Goal: Task Accomplishment & Management: Use online tool/utility

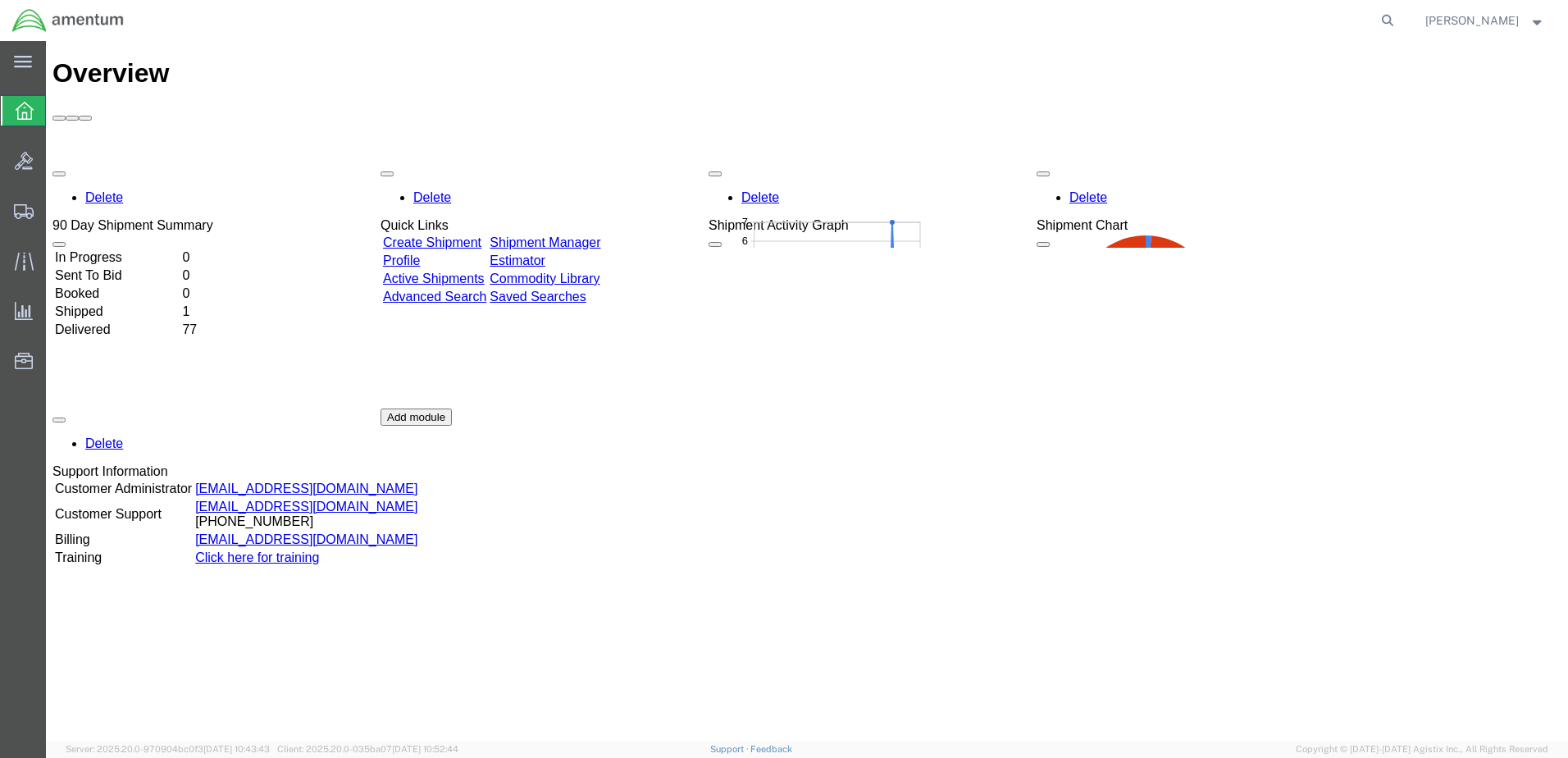
click at [30, 121] on div at bounding box center [23, 111] width 46 height 29
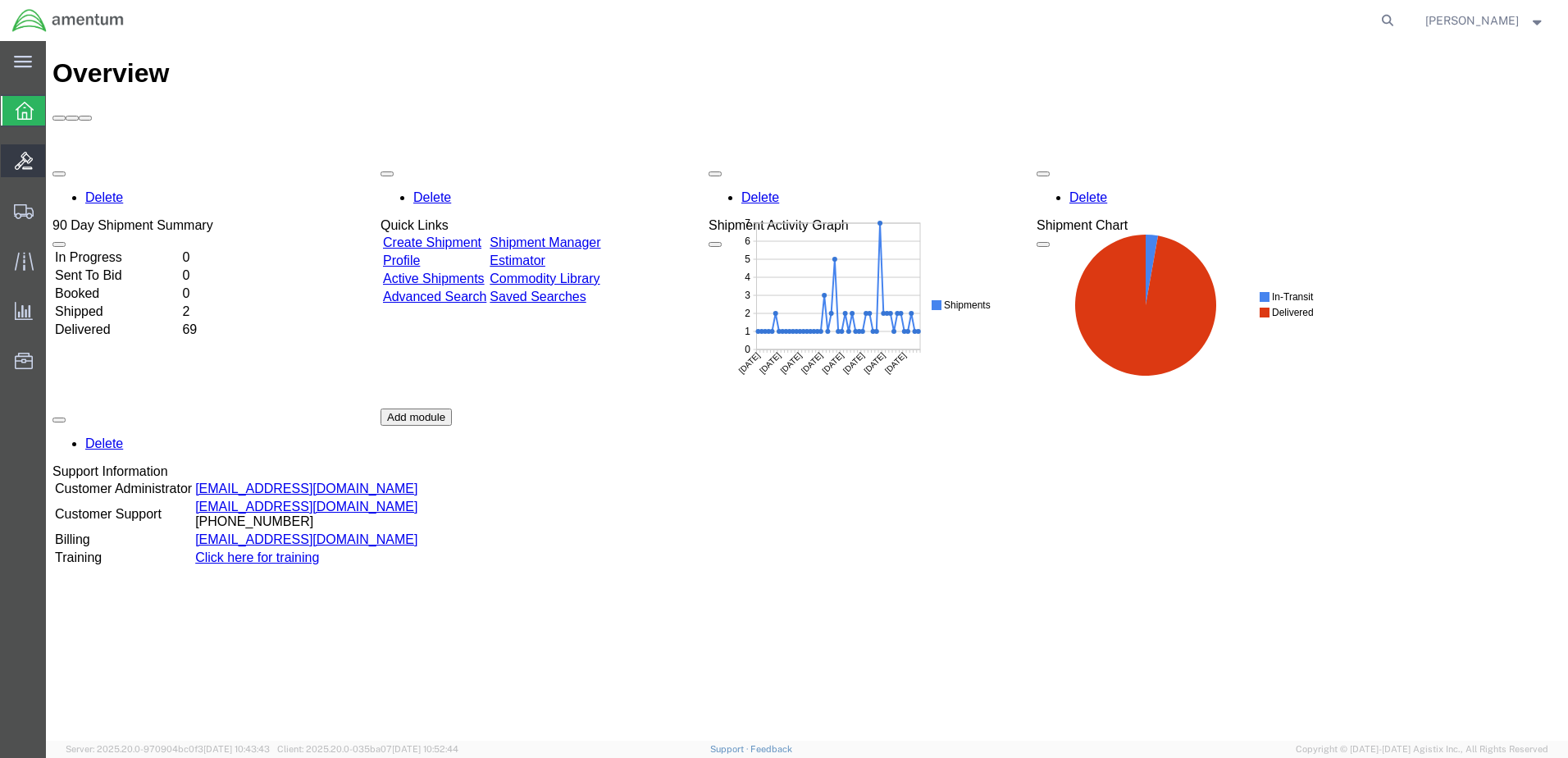
click at [20, 160] on icon at bounding box center [23, 160] width 18 height 18
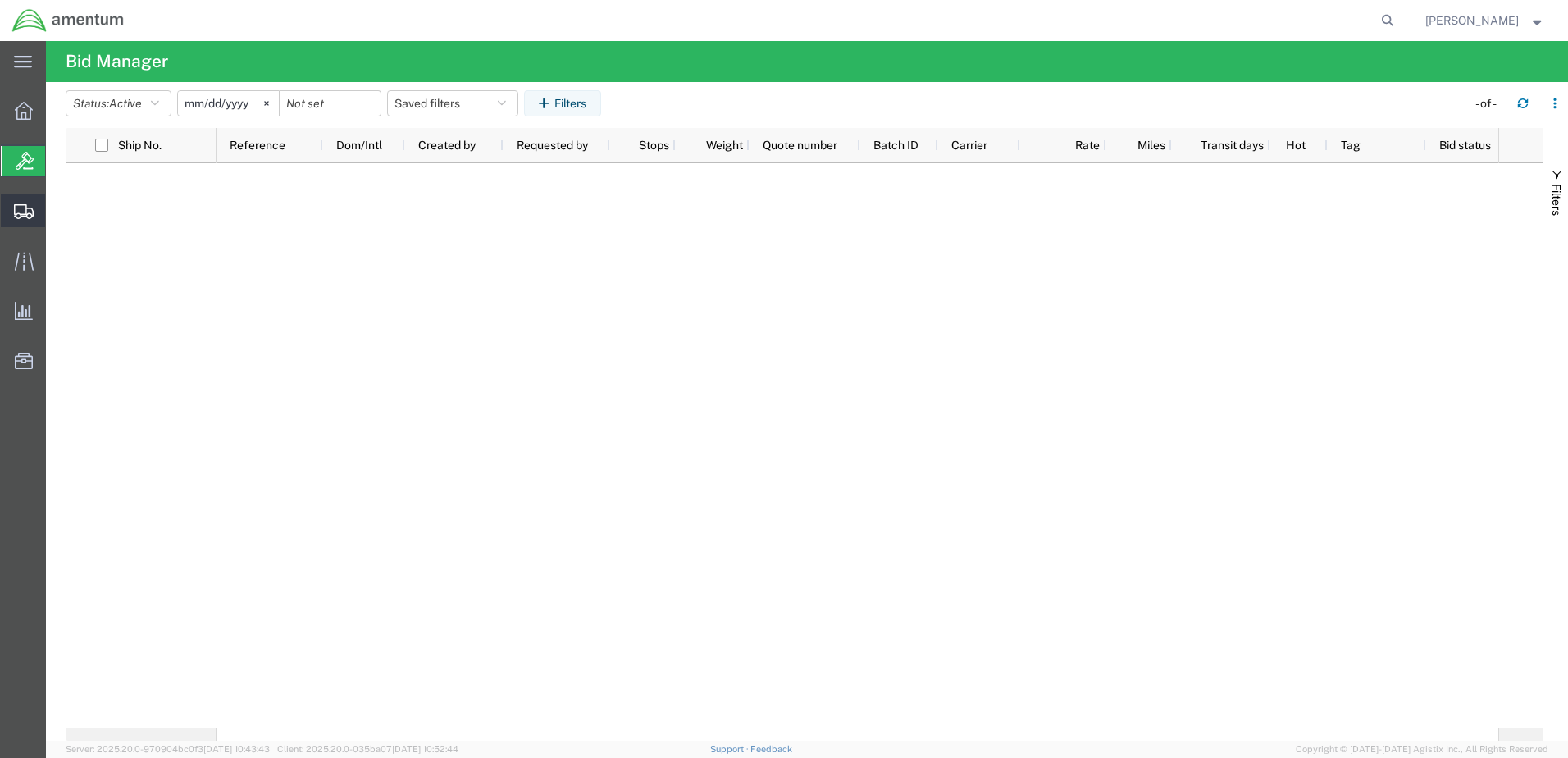
click at [18, 202] on div at bounding box center [23, 211] width 46 height 33
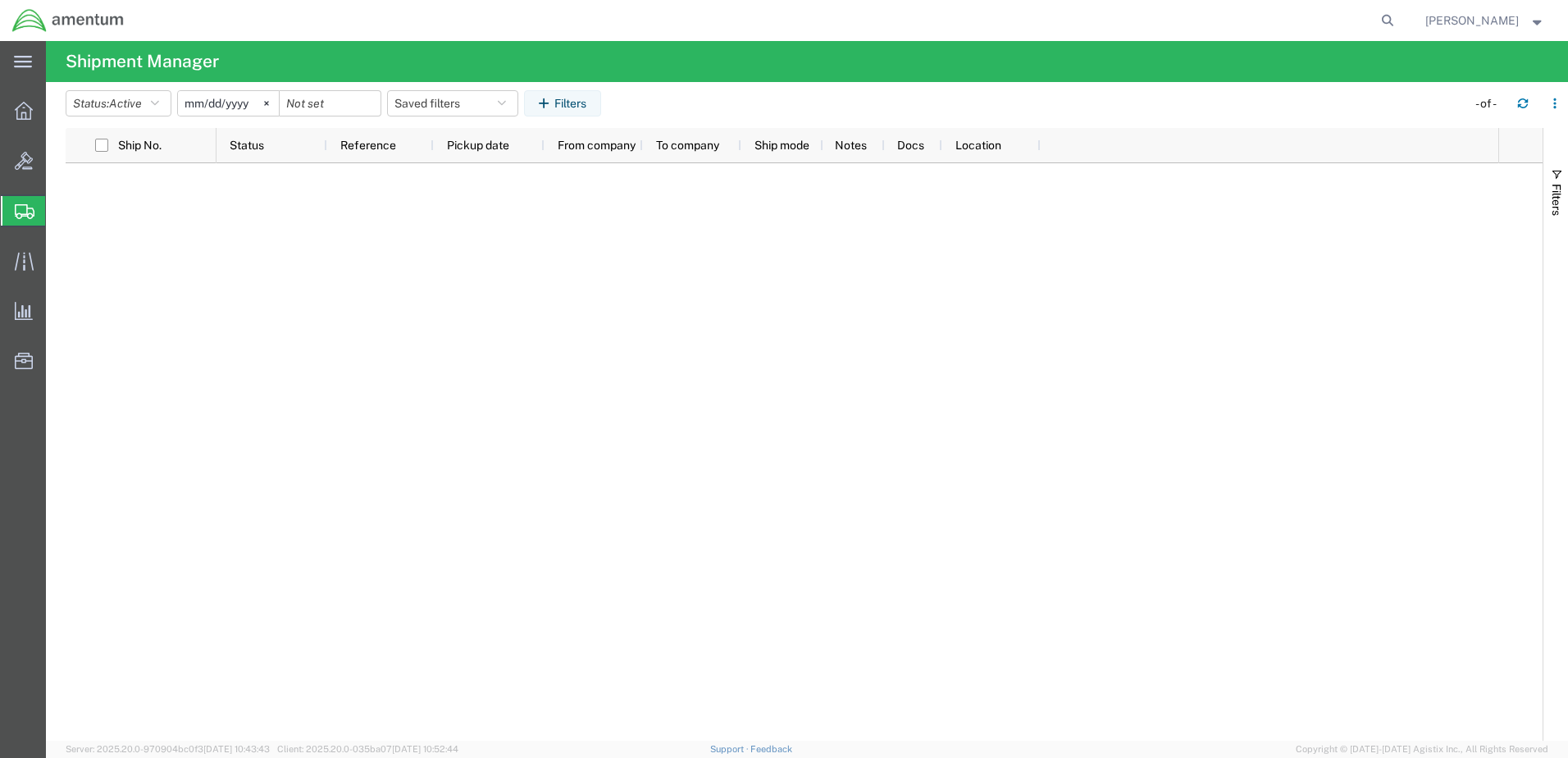
click at [22, 222] on div at bounding box center [23, 211] width 46 height 29
click at [17, 211] on icon at bounding box center [24, 211] width 20 height 15
click at [17, 204] on icon at bounding box center [24, 211] width 20 height 15
click at [21, 106] on icon at bounding box center [23, 111] width 18 height 18
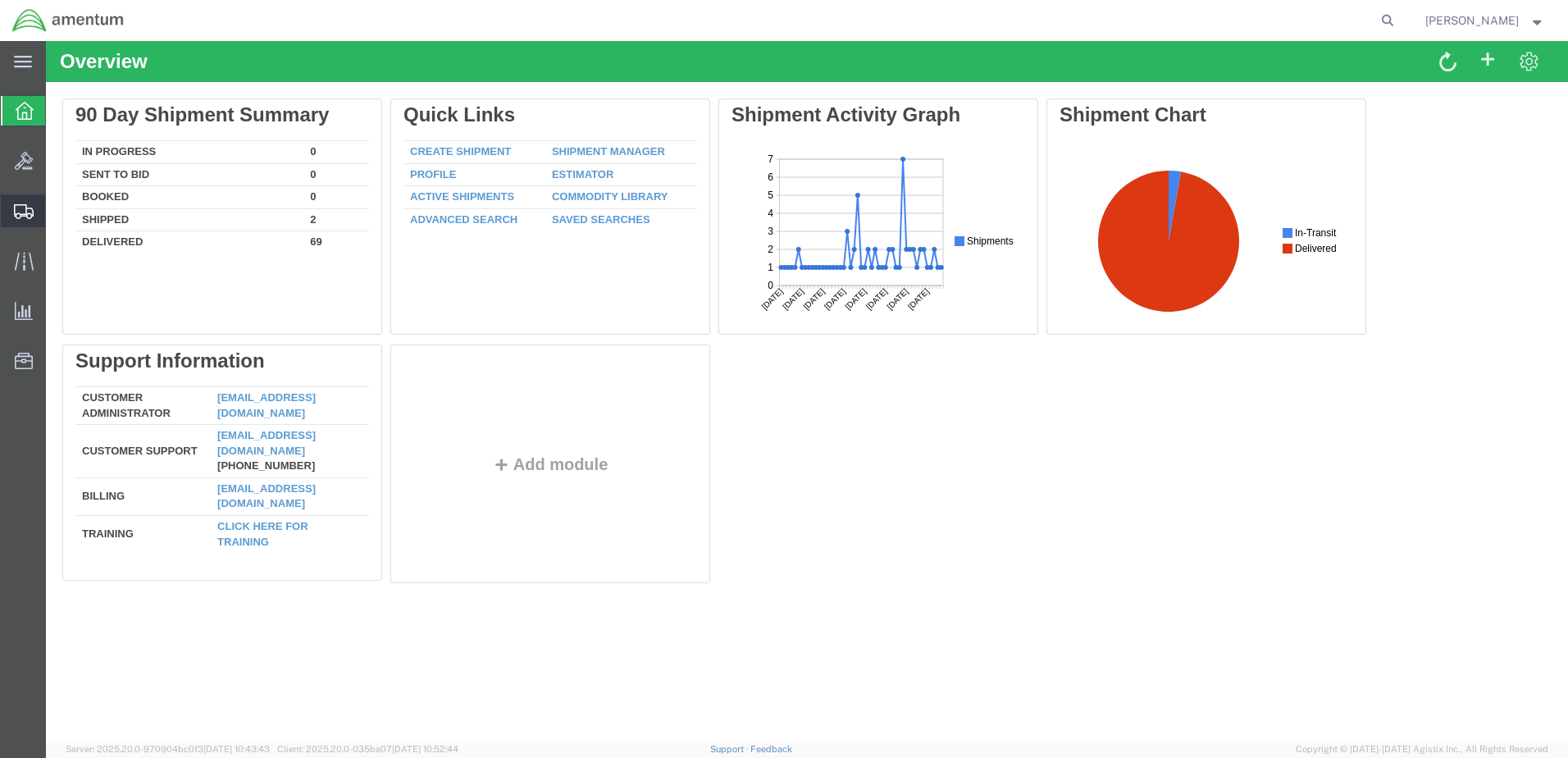
click at [31, 214] on icon at bounding box center [23, 211] width 20 height 15
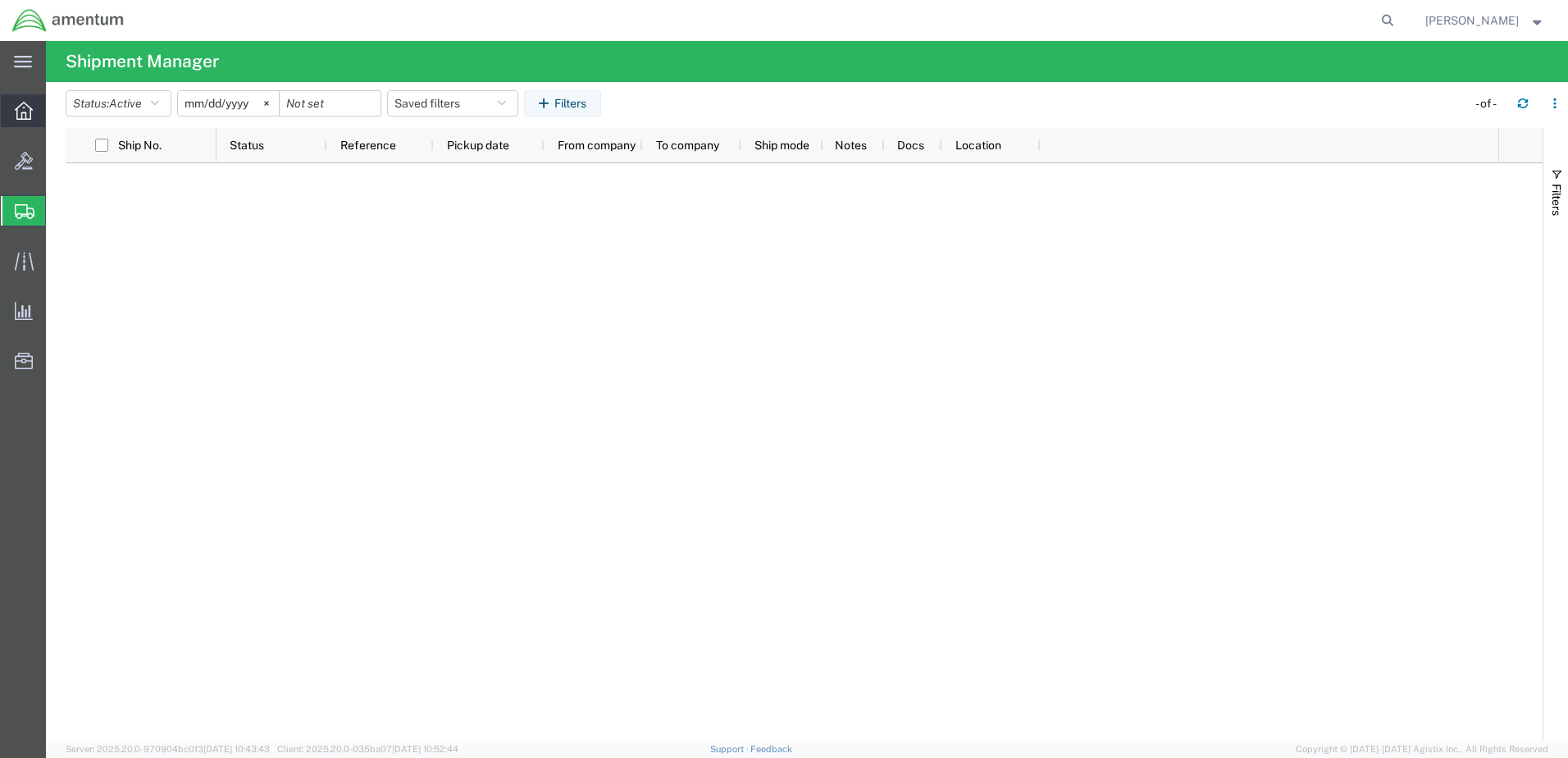
click at [22, 120] on div at bounding box center [23, 111] width 46 height 33
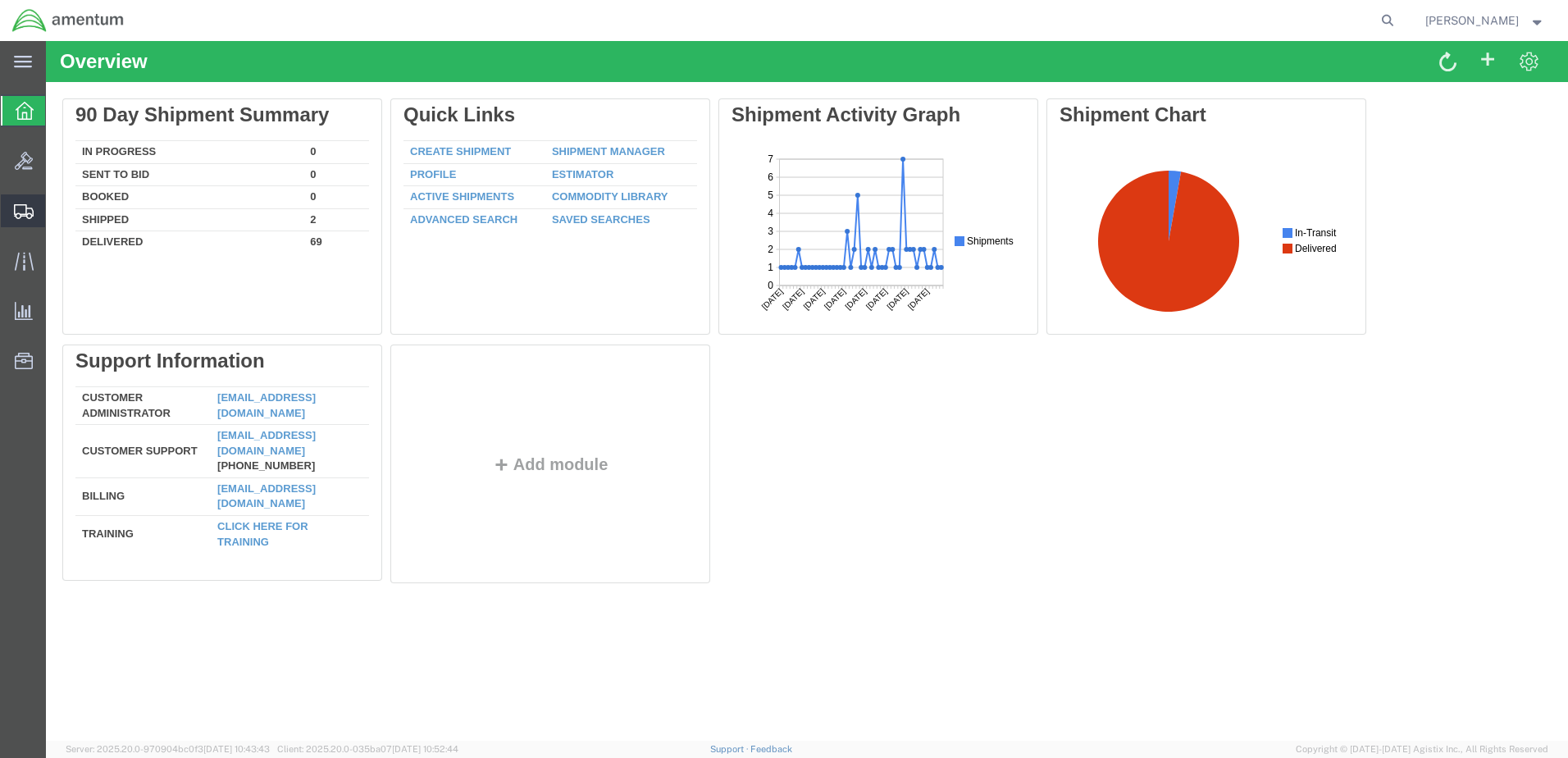
click at [24, 201] on div at bounding box center [23, 211] width 46 height 33
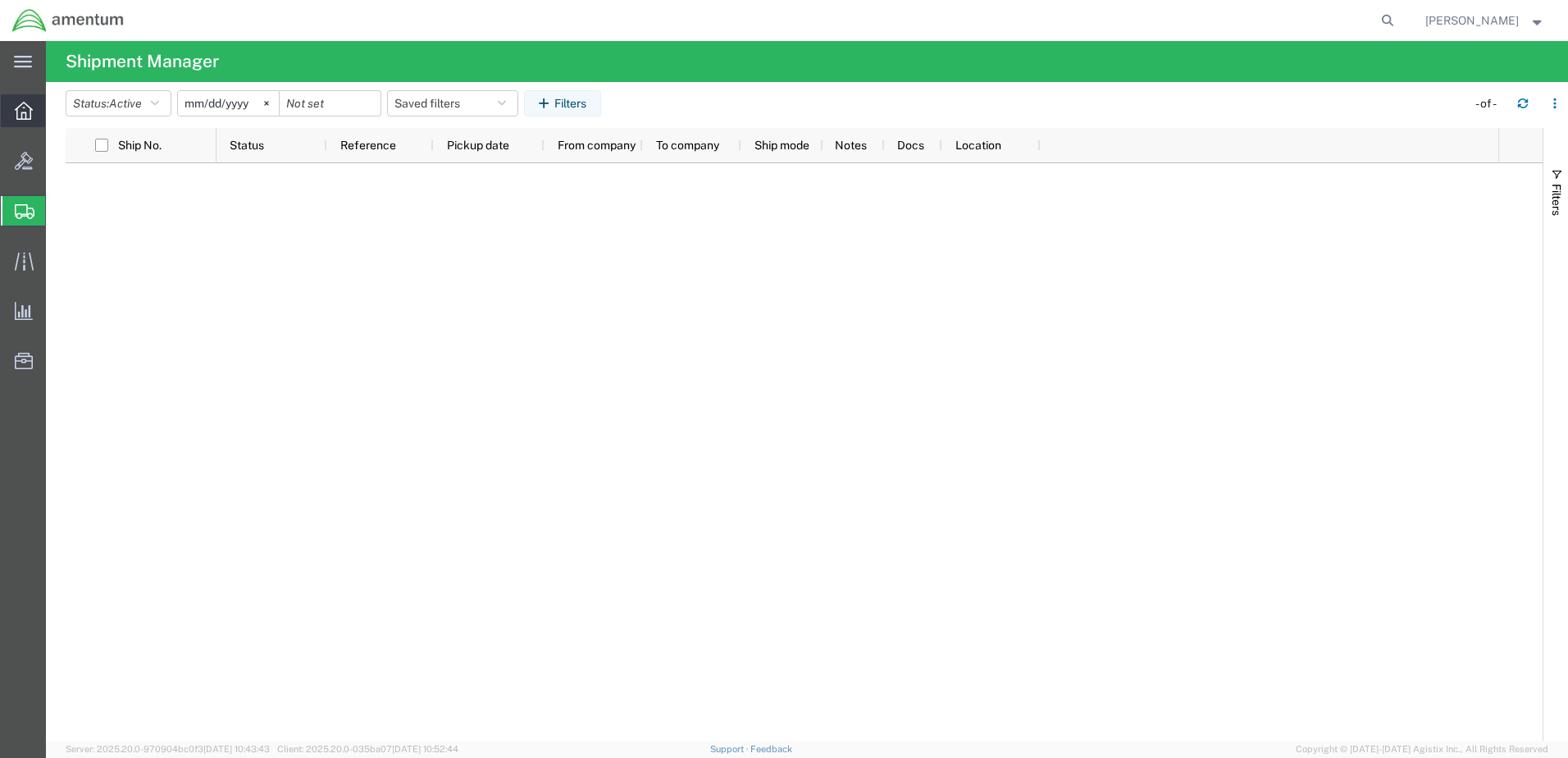
click at [26, 105] on icon at bounding box center [23, 111] width 18 height 18
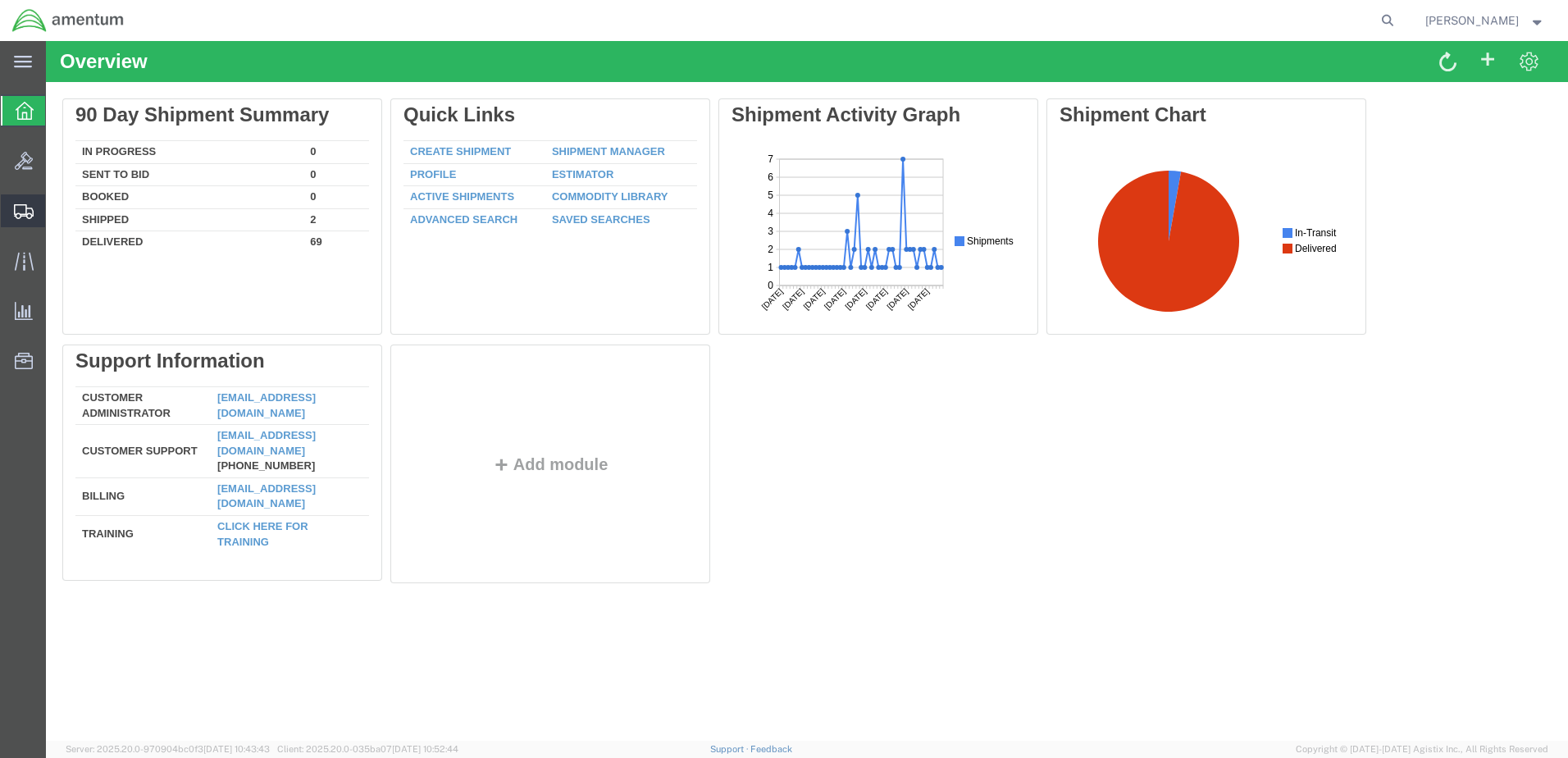
click at [31, 214] on icon at bounding box center [23, 211] width 20 height 15
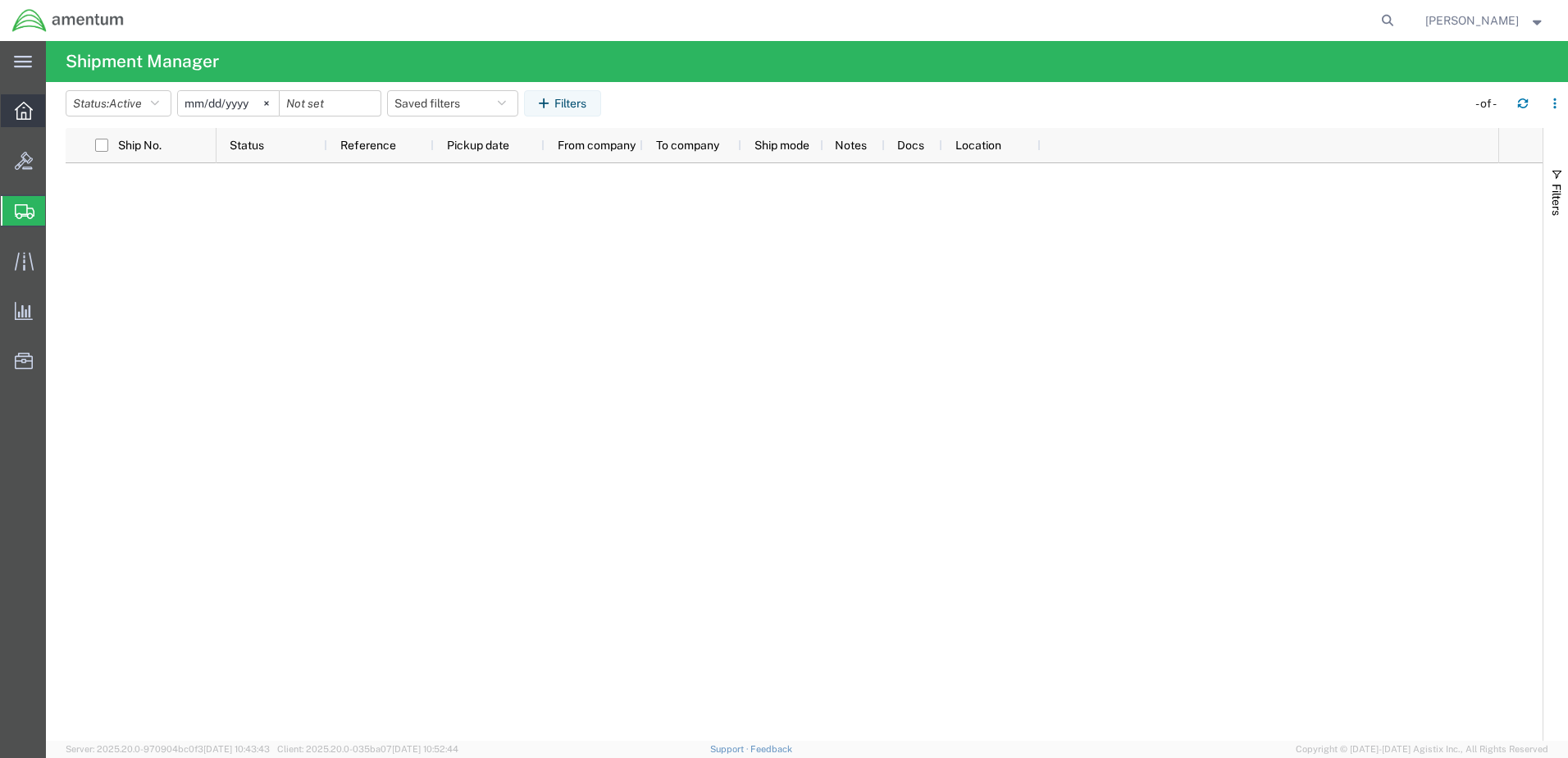
click at [21, 111] on icon at bounding box center [23, 111] width 18 height 18
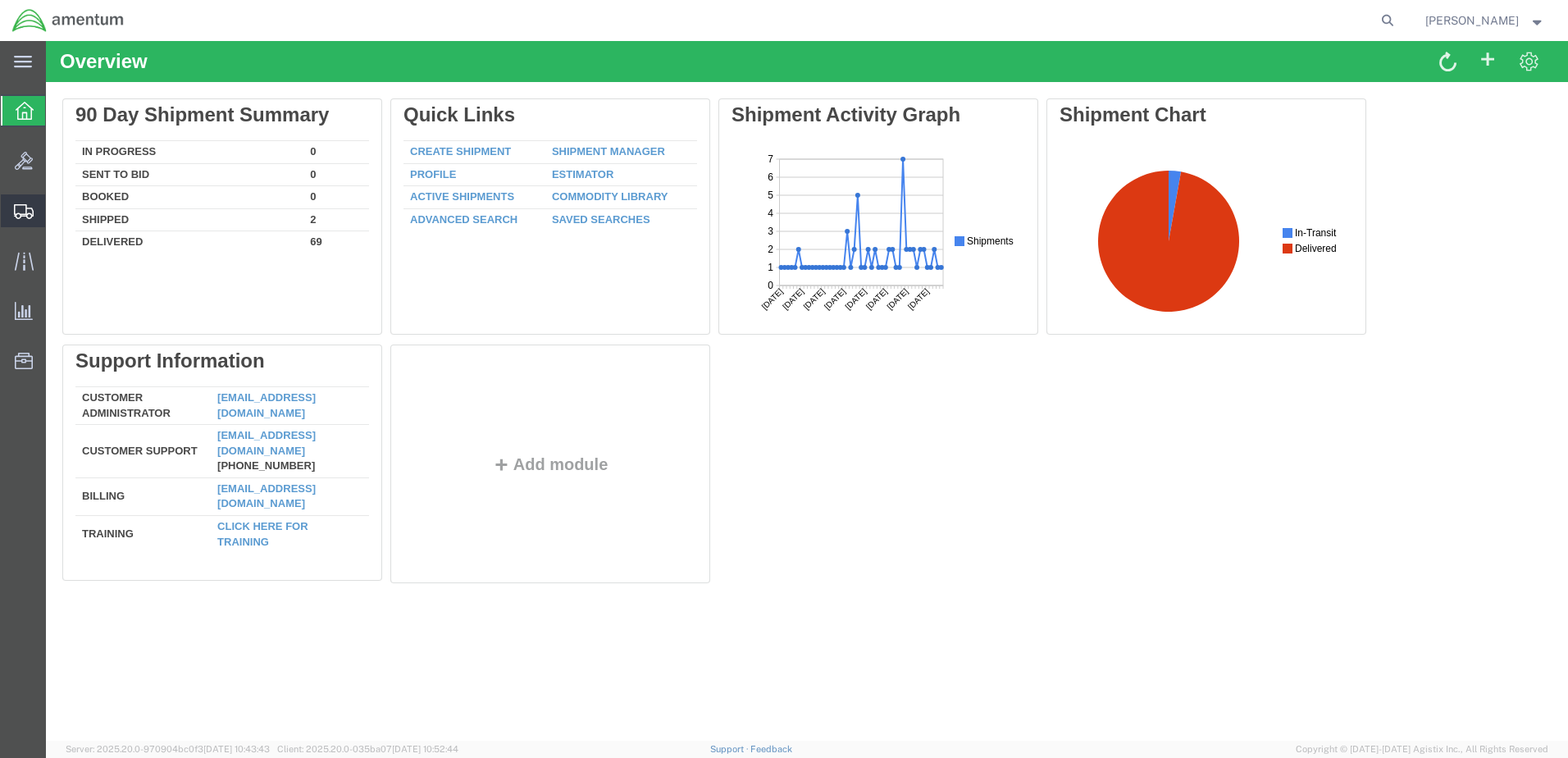
click at [29, 213] on icon at bounding box center [23, 211] width 20 height 15
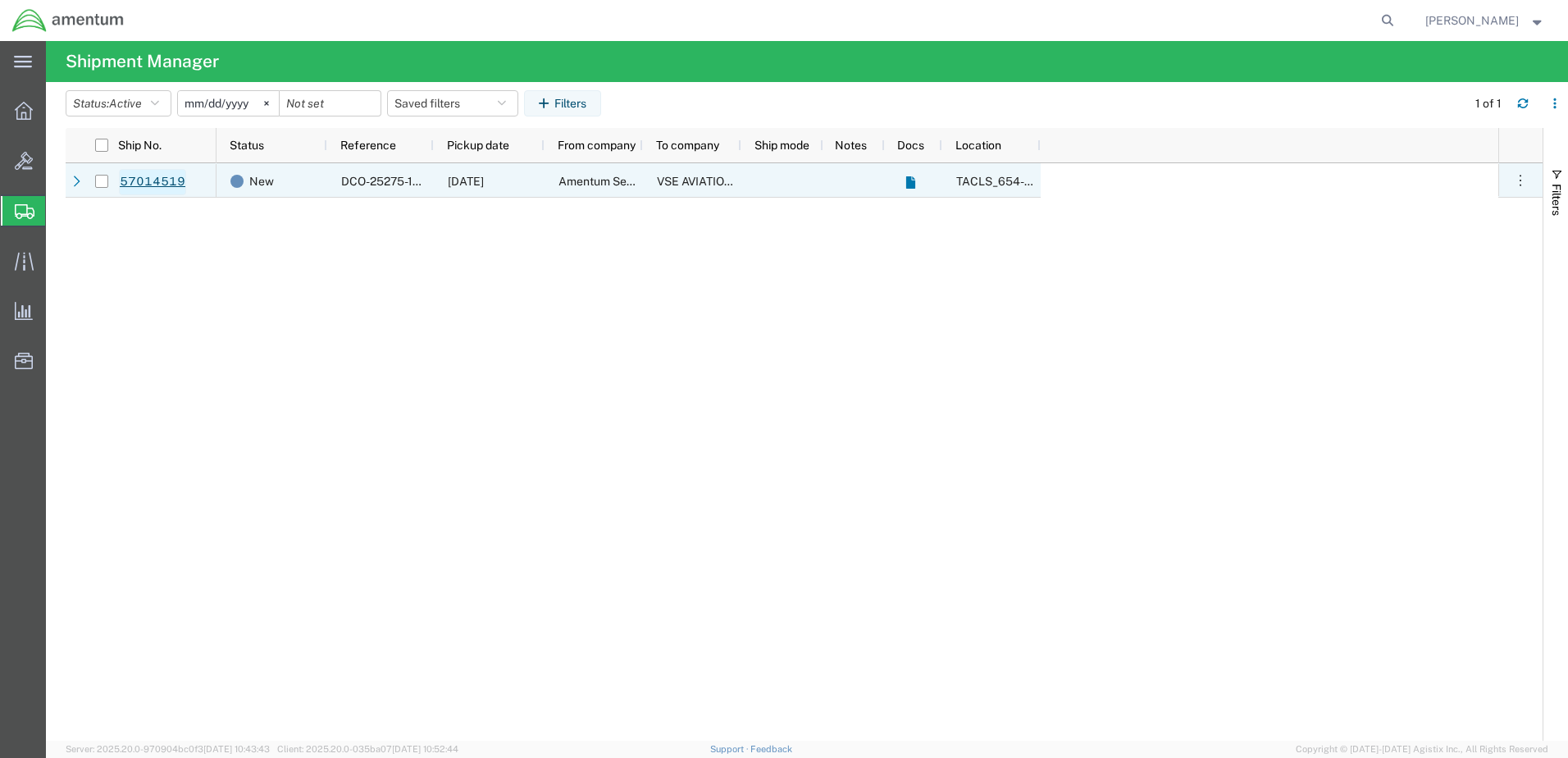
click at [166, 183] on link "57014519" at bounding box center [152, 182] width 67 height 26
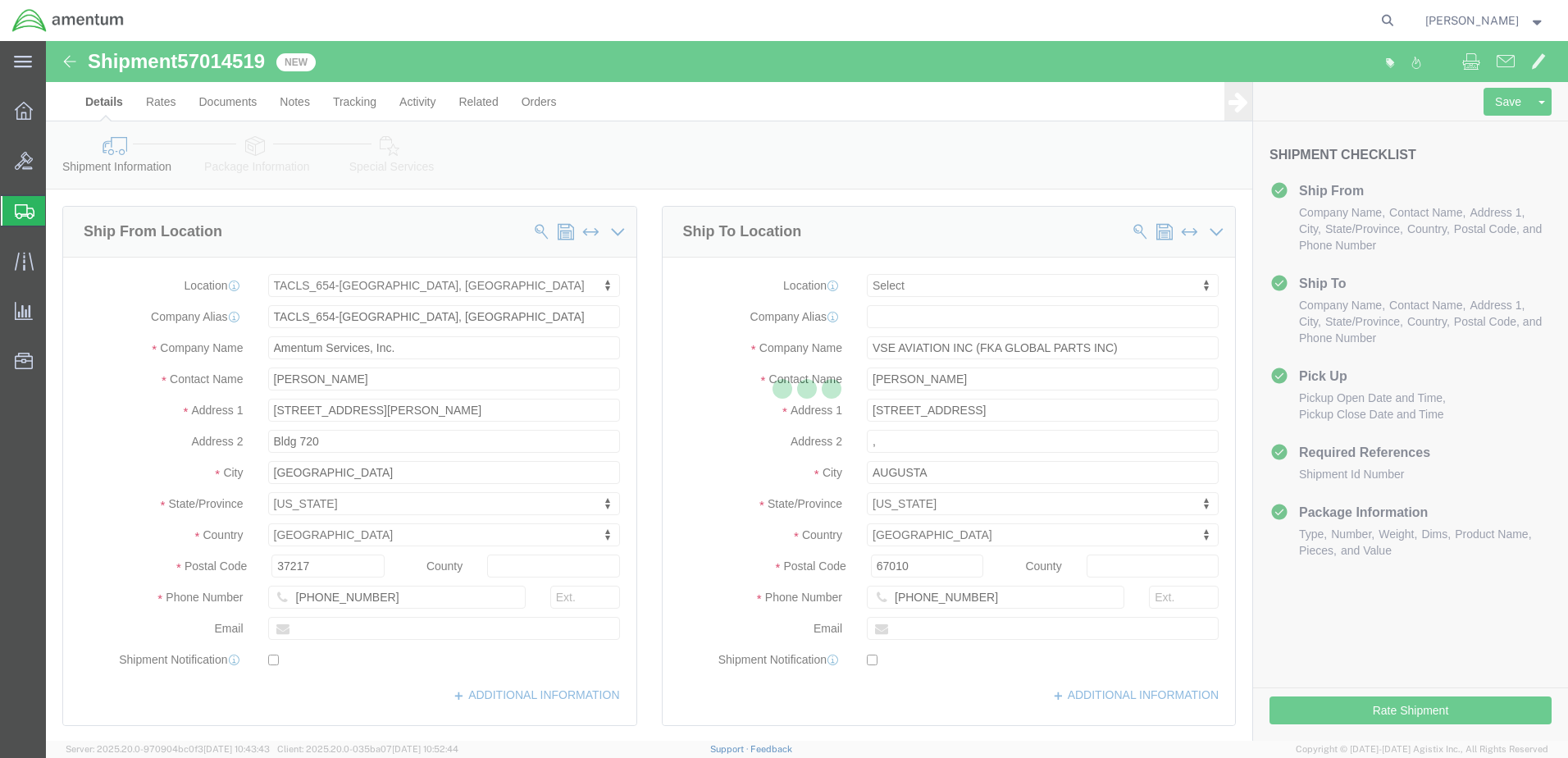
select select "42726"
select select
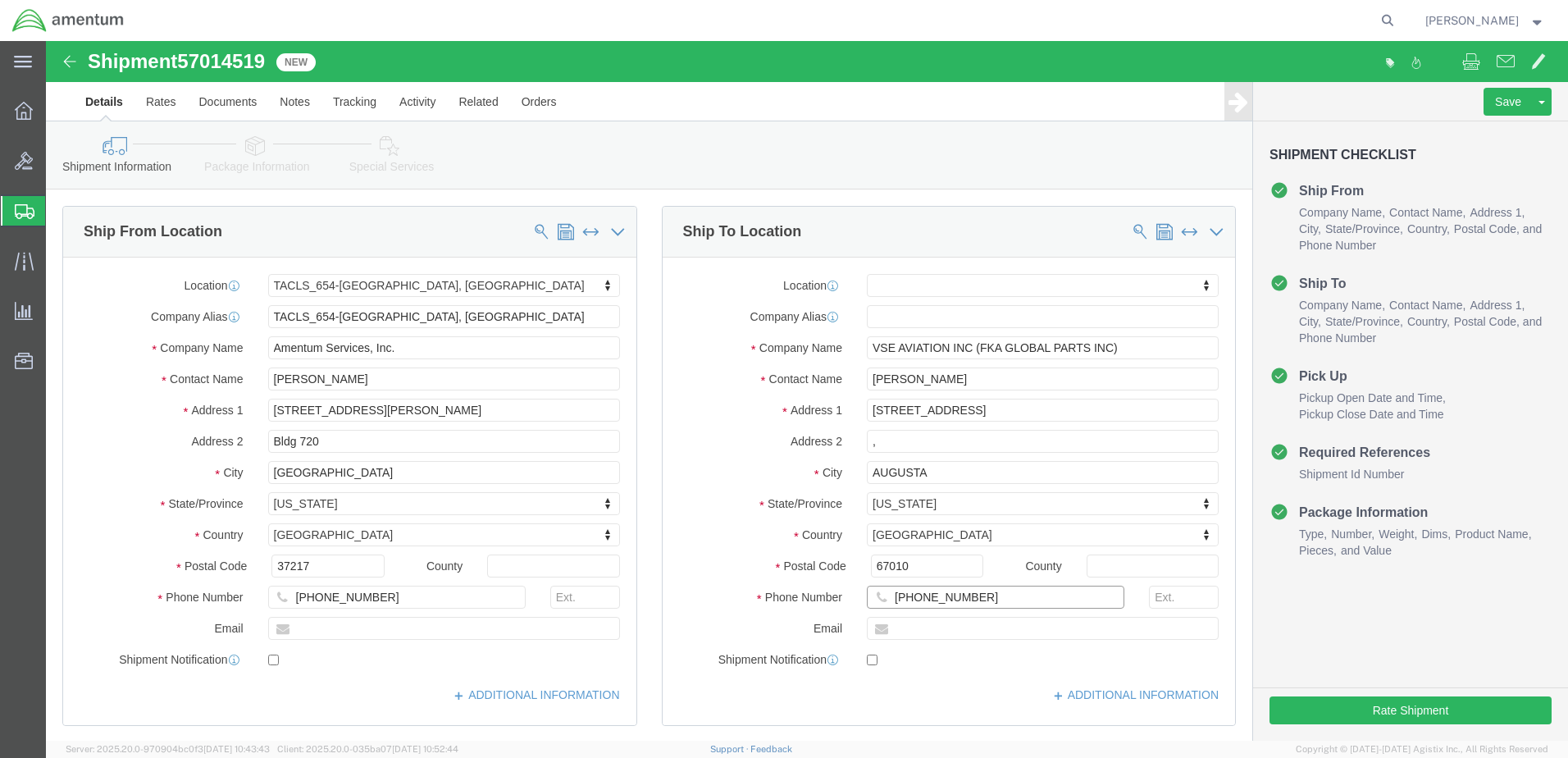
click input "[PHONE_NUMBER]"
type input "[PHONE_NUMBER]"
click button "Rate Shipment"
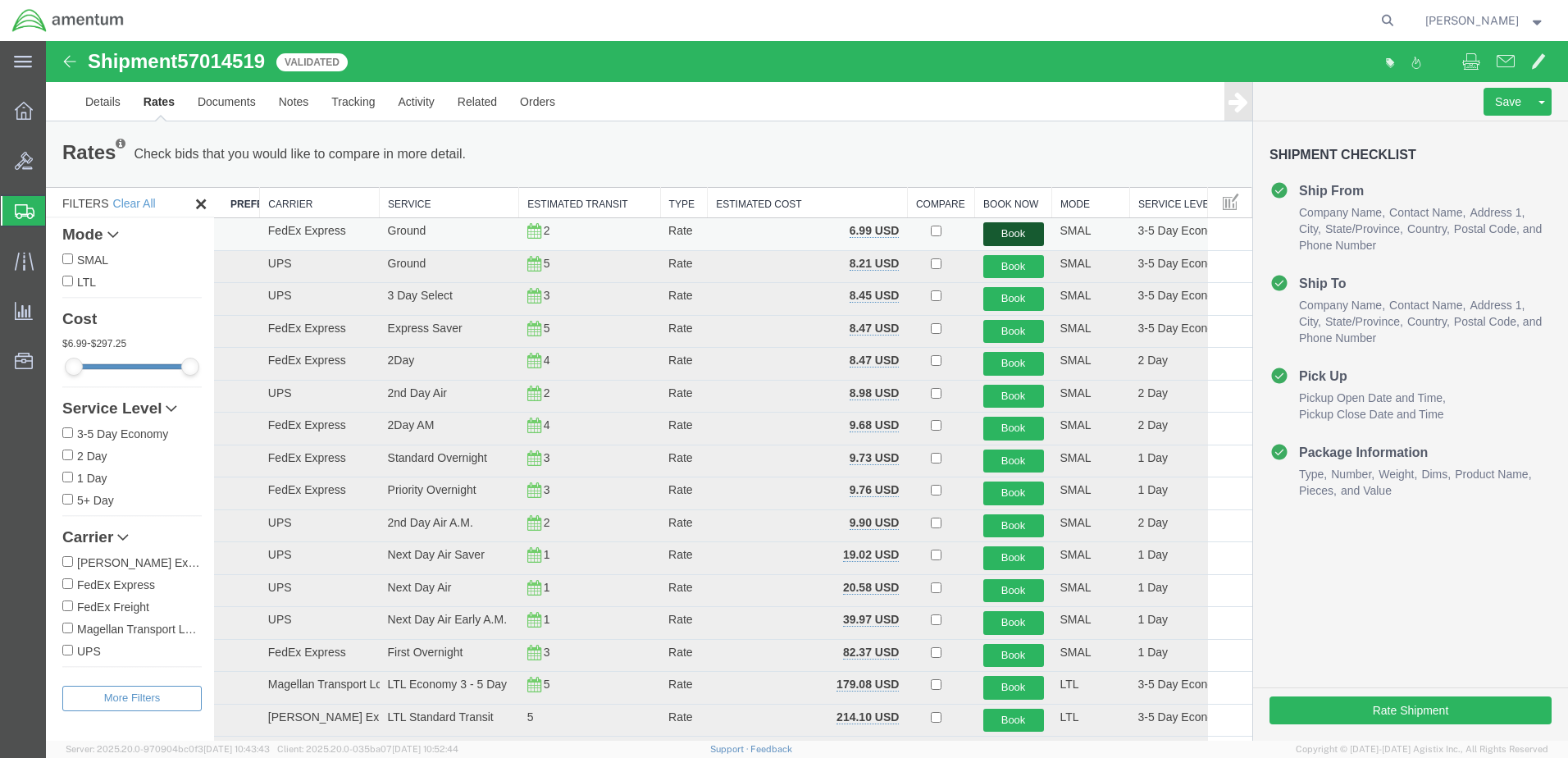
click at [994, 234] on button "Book" at bounding box center [1014, 234] width 61 height 23
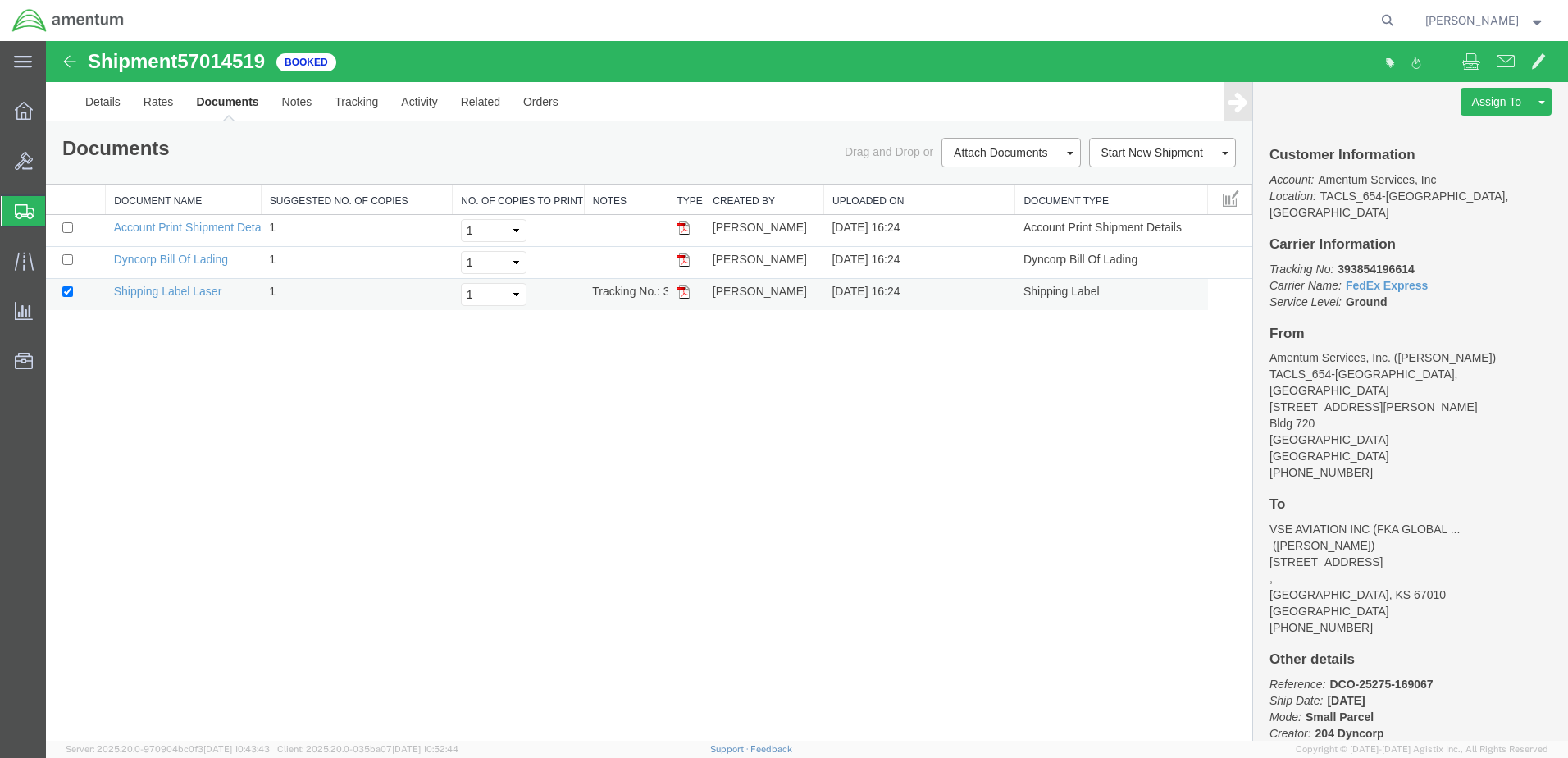
click at [681, 289] on img at bounding box center [682, 292] width 13 height 13
click at [97, 105] on link "Details" at bounding box center [102, 102] width 58 height 40
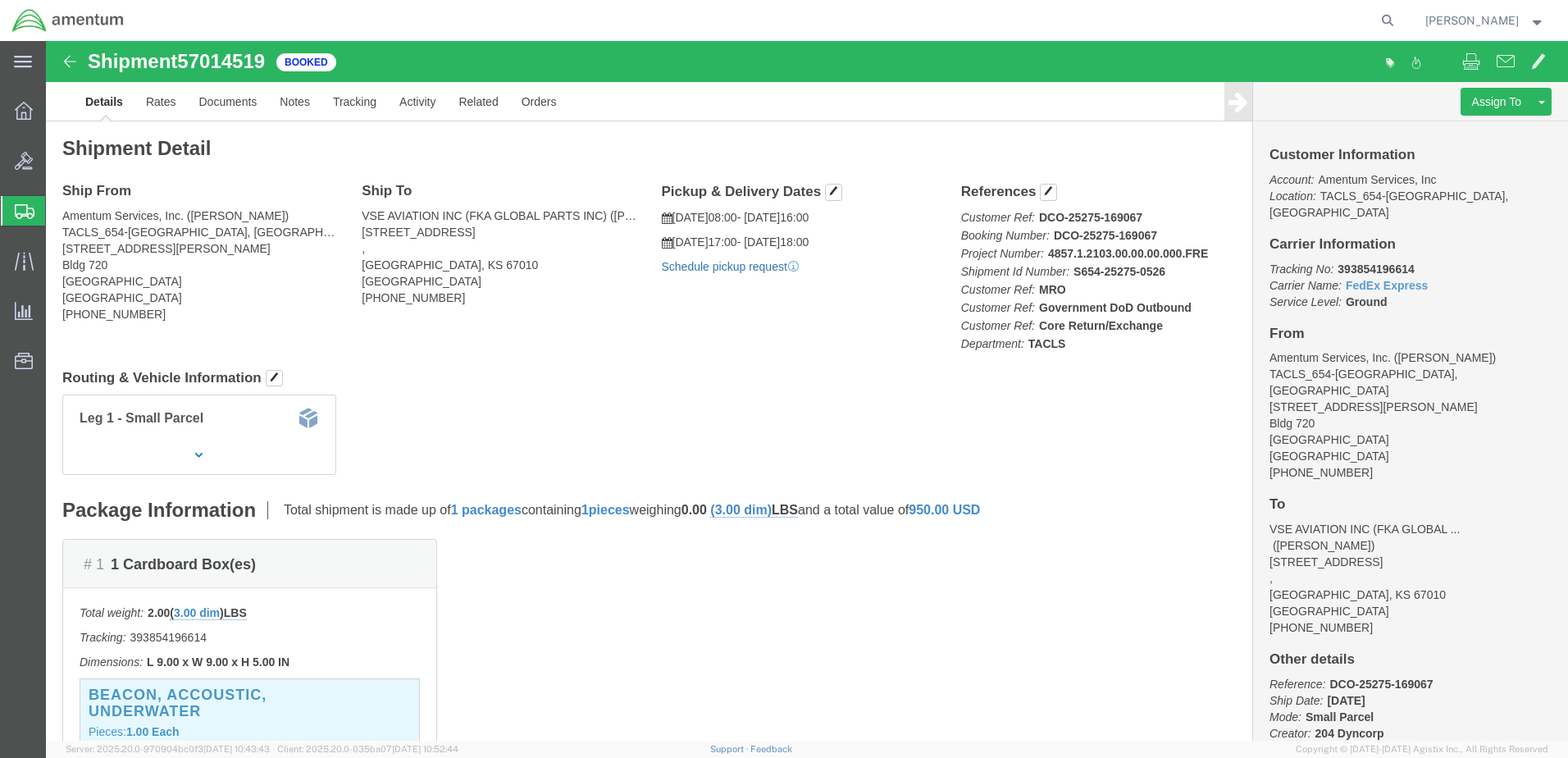
click link "Schedule pickup request"
click at [21, 112] on icon at bounding box center [23, 111] width 18 height 18
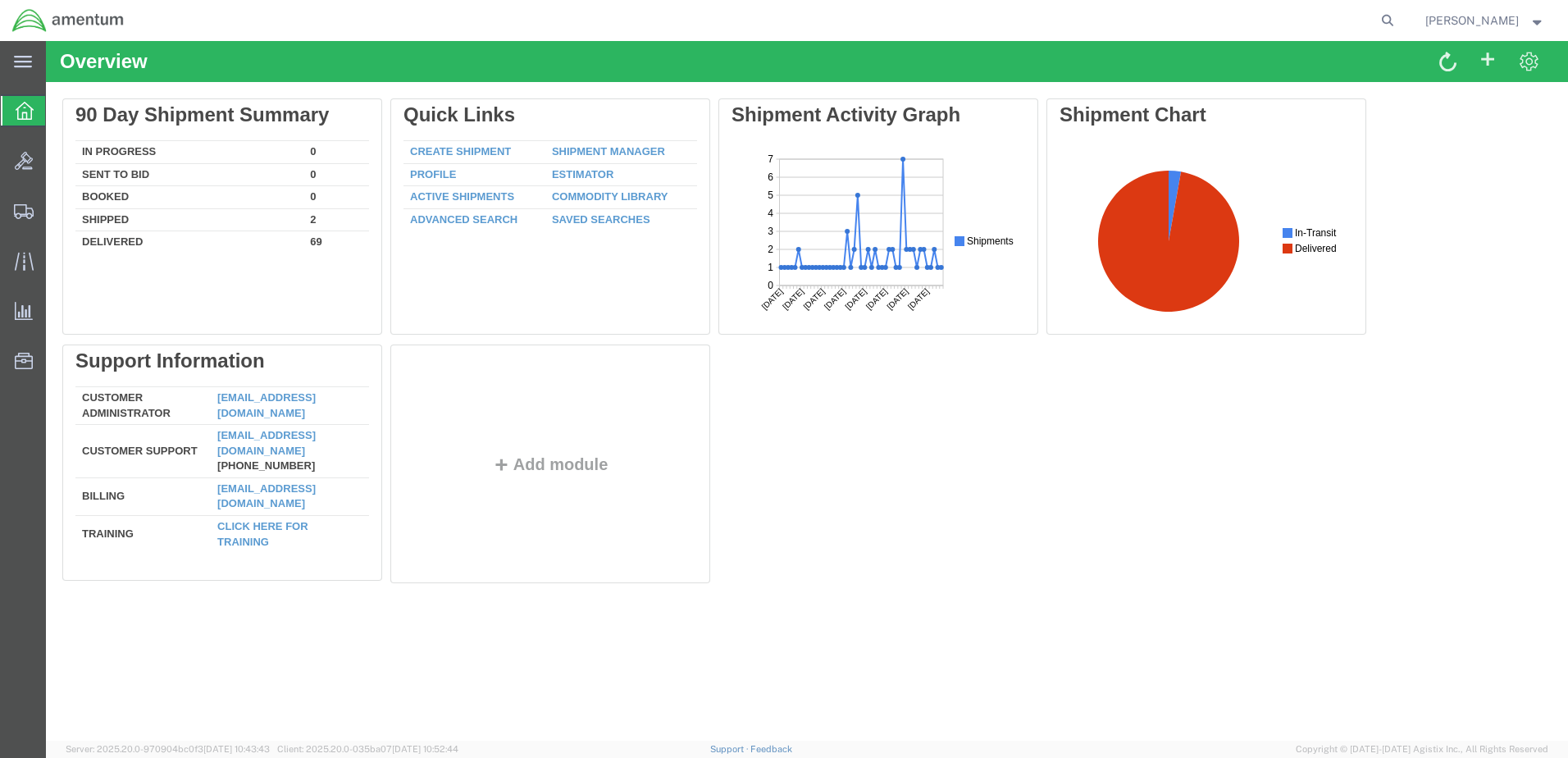
click at [27, 112] on icon at bounding box center [24, 111] width 18 height 18
click at [16, 208] on icon at bounding box center [23, 211] width 20 height 15
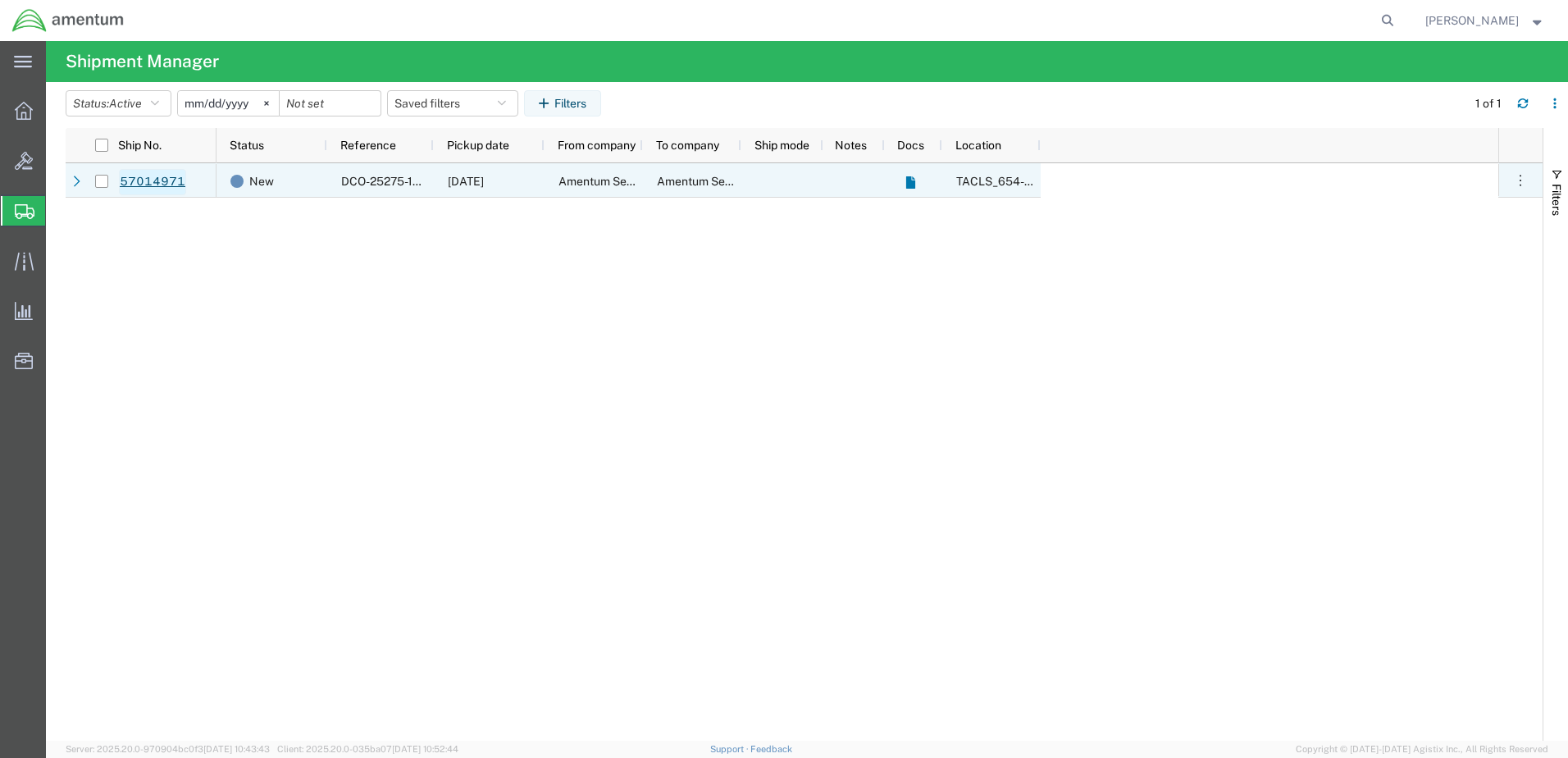
click at [152, 177] on link "57014971" at bounding box center [152, 182] width 67 height 26
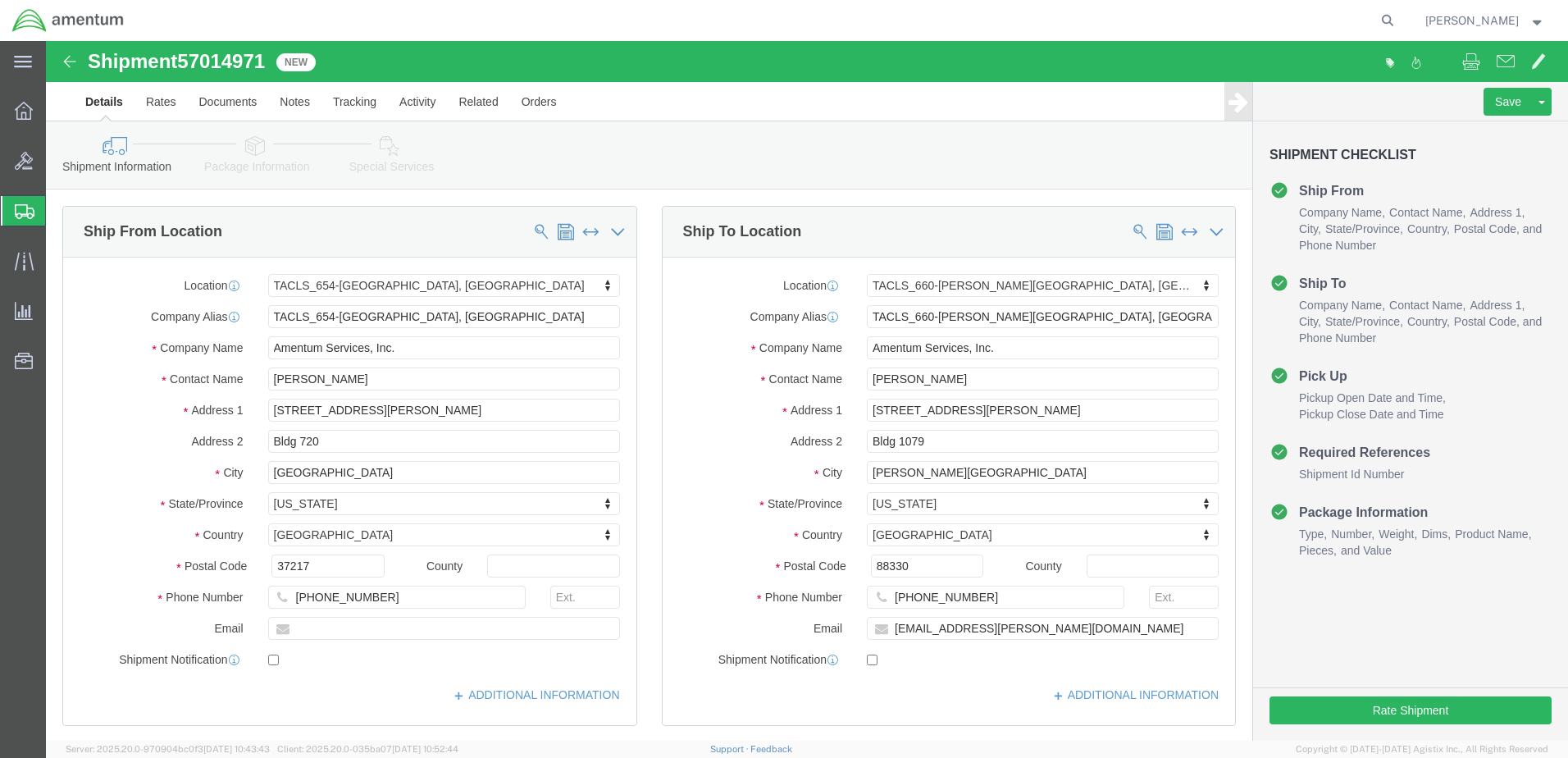
select select "42726"
select select "42729"
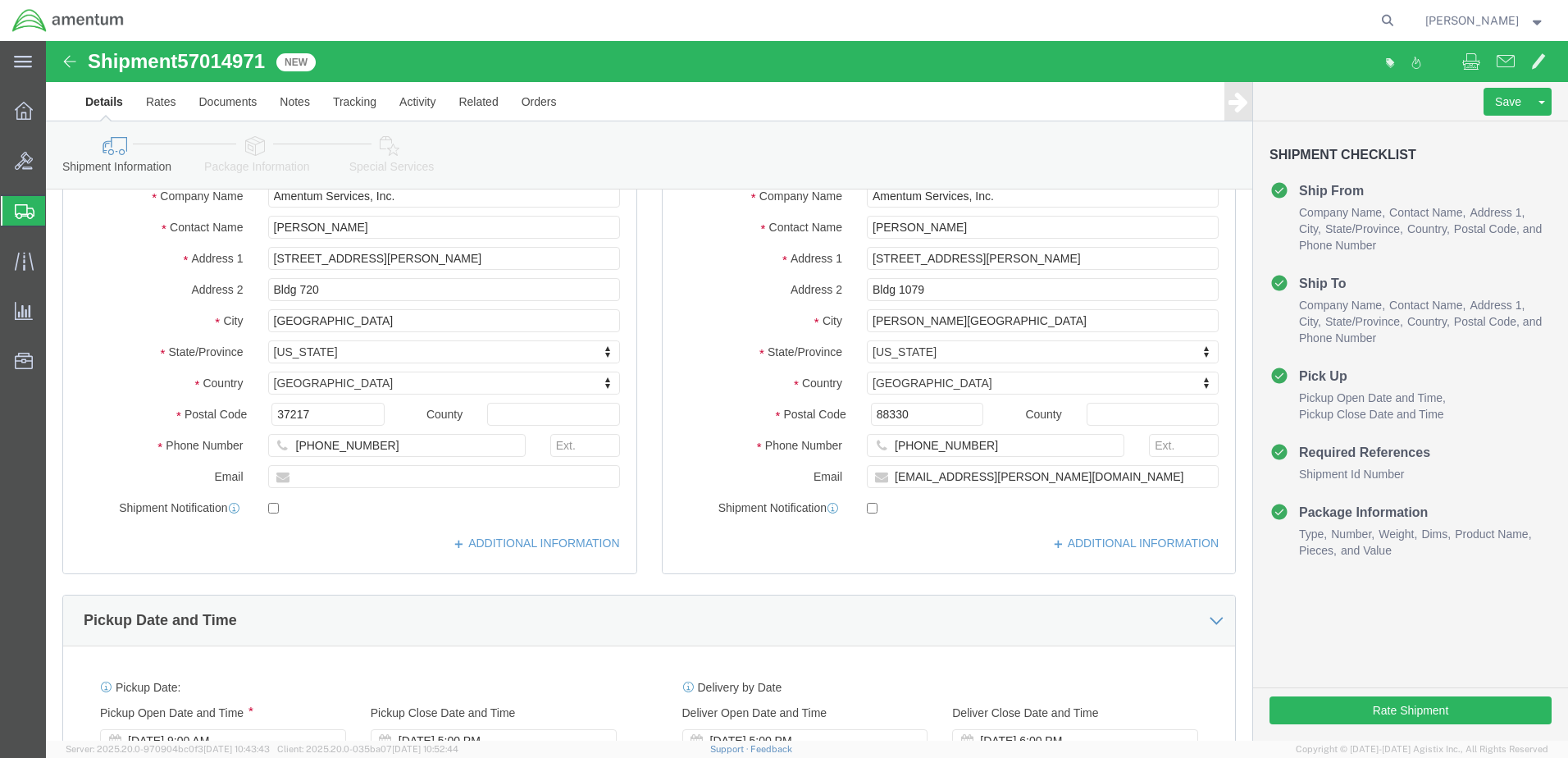
scroll to position [164, 0]
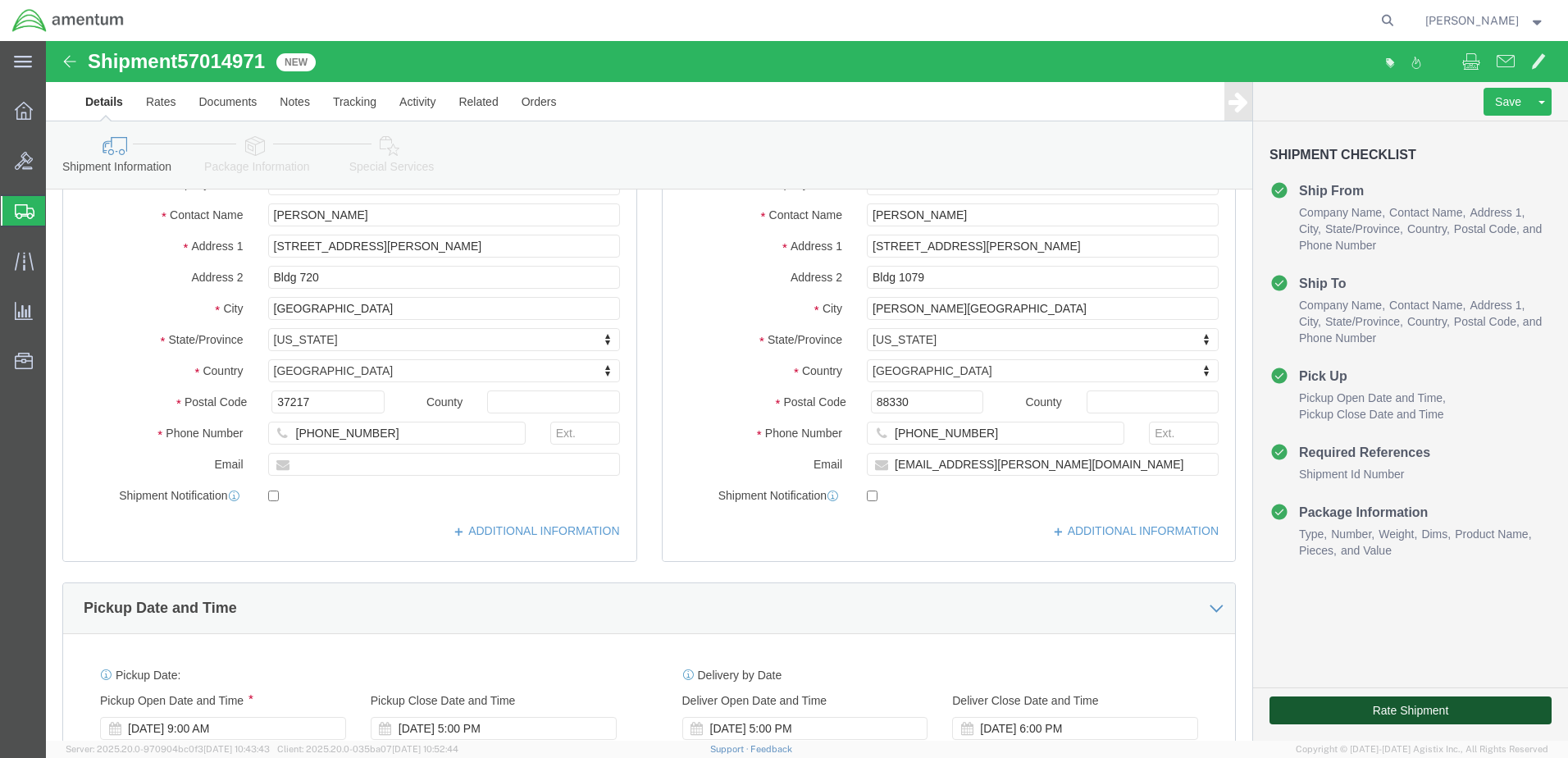
click button "Rate Shipment"
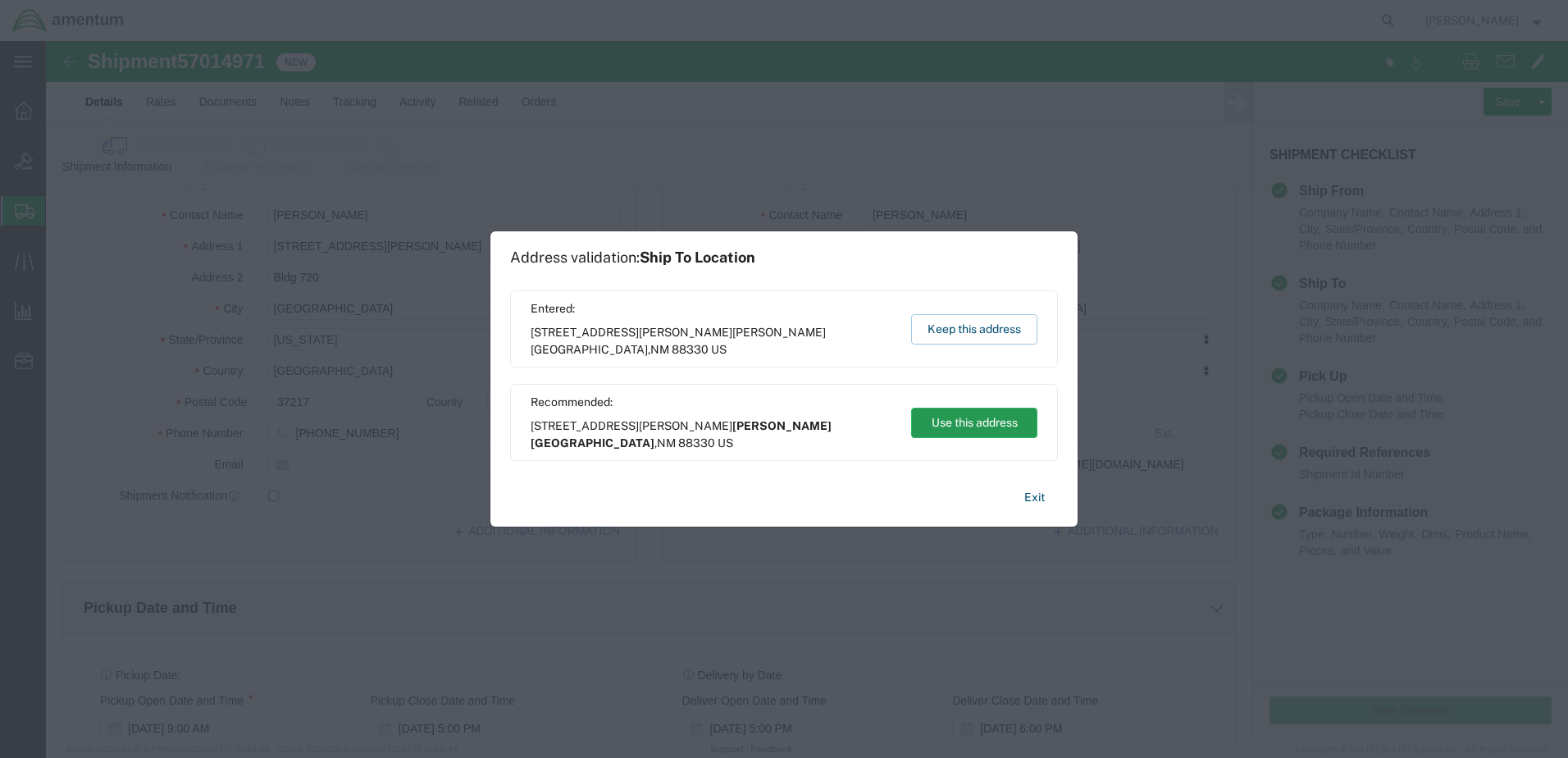
click at [972, 427] on button "Use this address" at bounding box center [974, 422] width 126 height 30
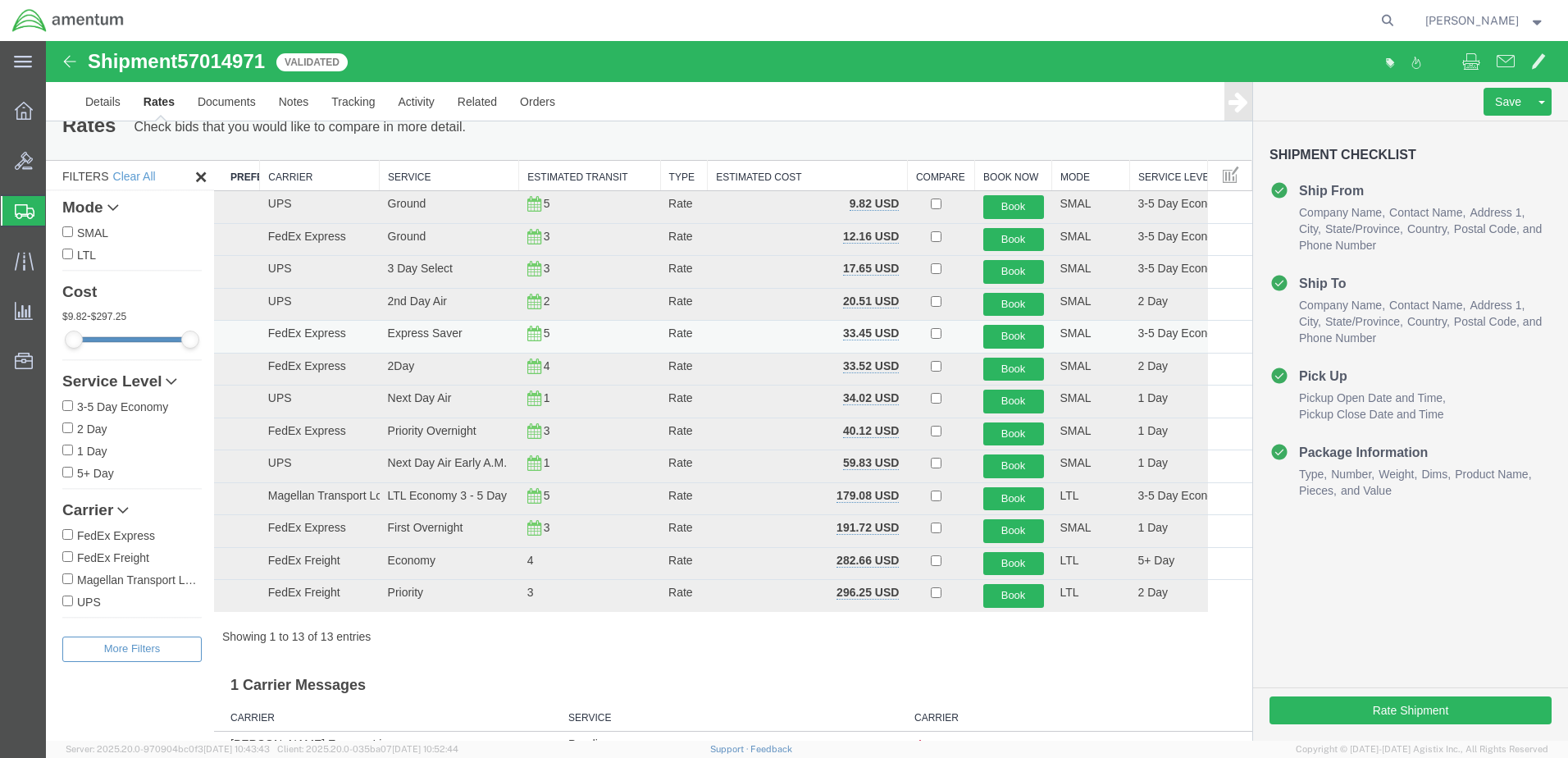
scroll to position [0, 0]
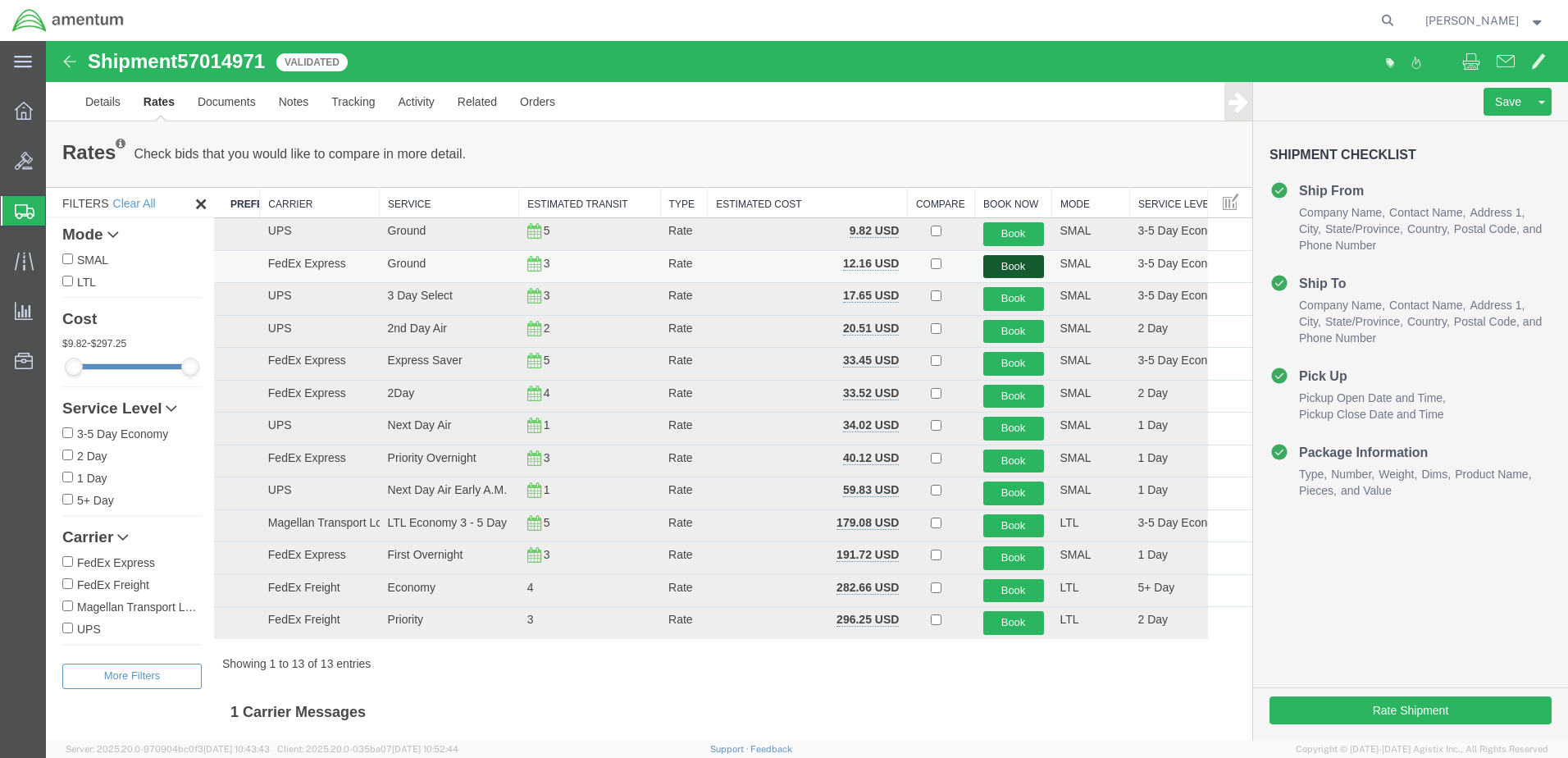
click at [989, 265] on button "Book" at bounding box center [1014, 267] width 61 height 23
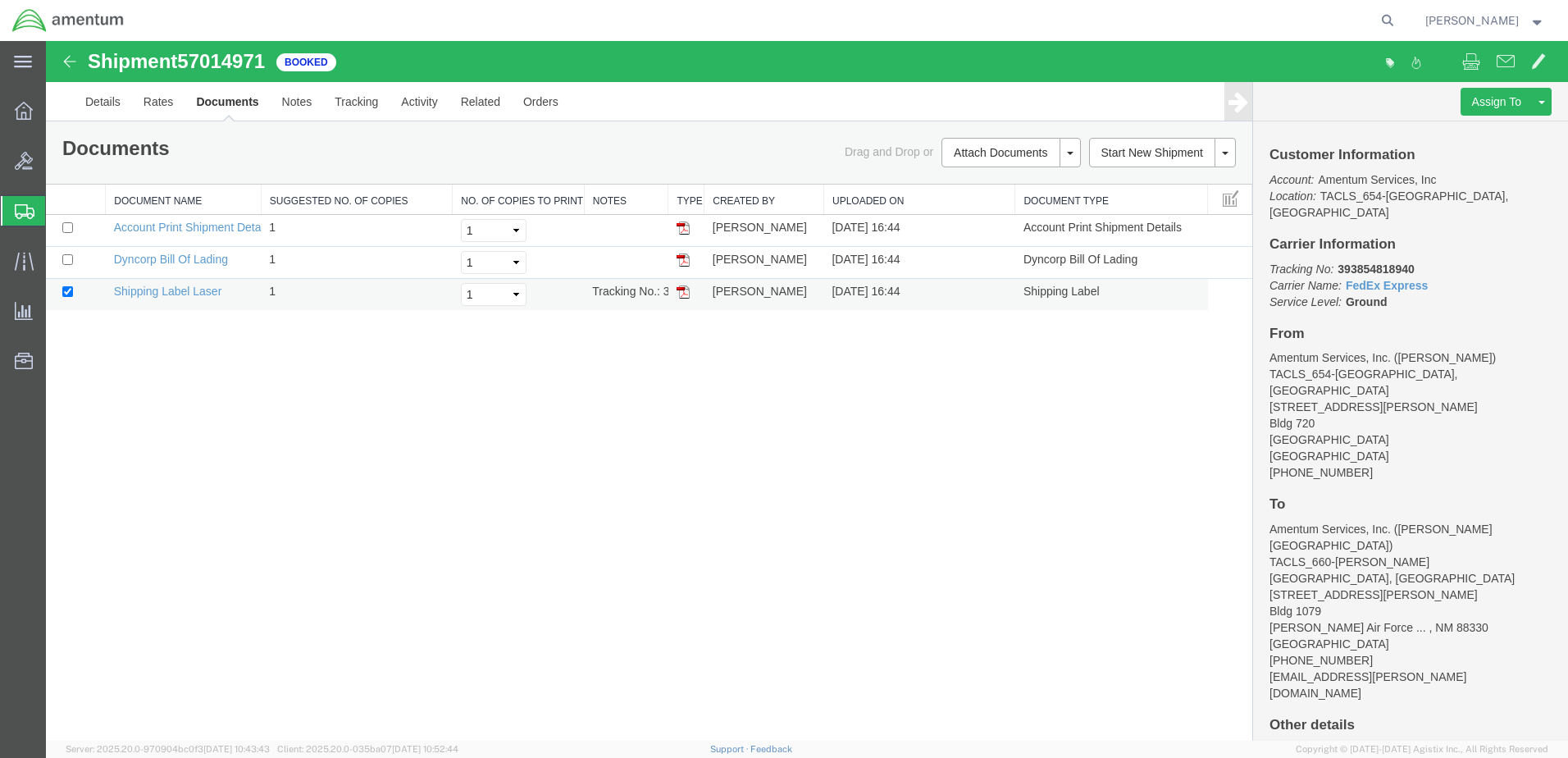
click at [681, 292] on img at bounding box center [682, 292] width 13 height 13
